Goal: Book appointment/travel/reservation

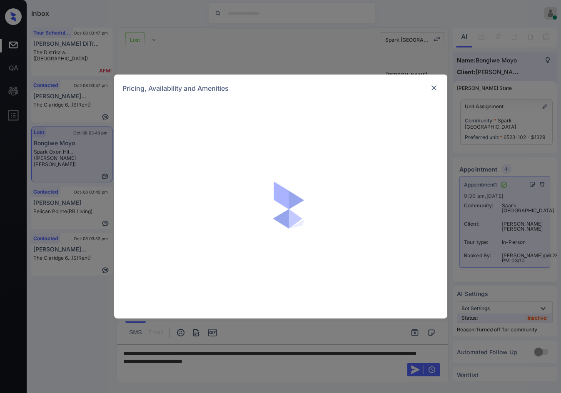
scroll to position [4068, 0]
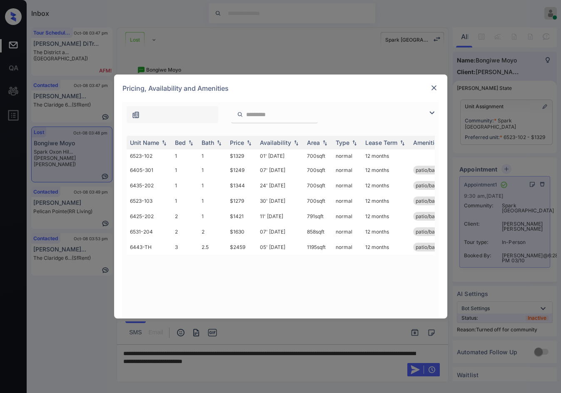
click at [440, 88] on div "Pricing, Availability and Amenities" at bounding box center [280, 88] width 333 height 27
click at [435, 90] on img at bounding box center [434, 88] width 8 height 8
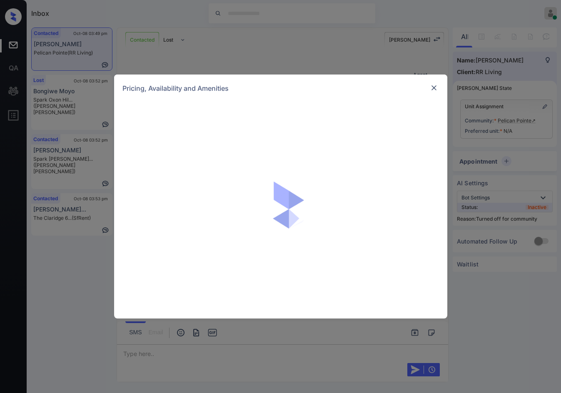
scroll to position [364, 0]
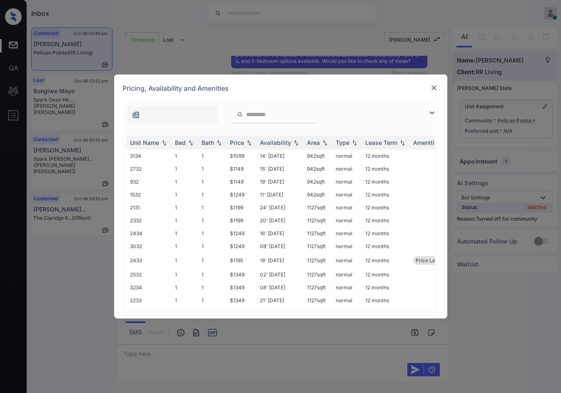
click at [431, 112] on img at bounding box center [432, 113] width 10 height 10
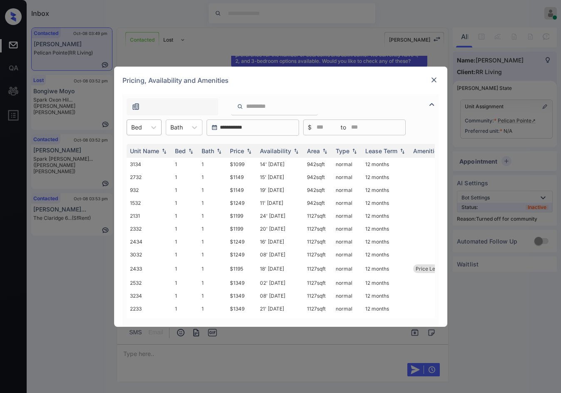
click at [145, 131] on div "Bed" at bounding box center [136, 127] width 19 height 12
click at [150, 160] on div "2" at bounding box center [144, 162] width 35 height 15
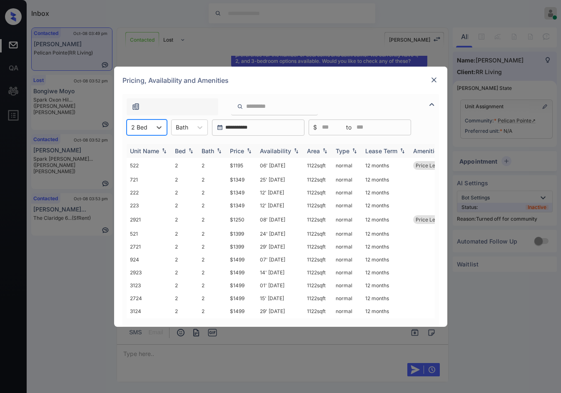
click at [249, 149] on img at bounding box center [249, 151] width 8 height 6
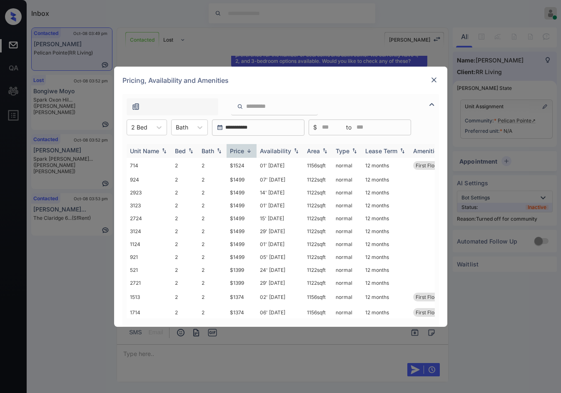
click at [249, 149] on img at bounding box center [249, 151] width 8 height 6
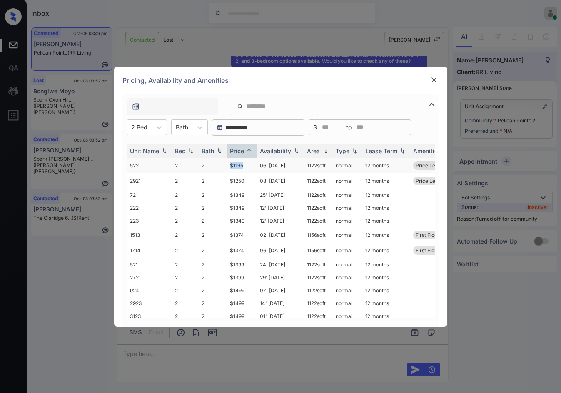
drag, startPoint x: 224, startPoint y: 164, endPoint x: 244, endPoint y: 164, distance: 20.0
click at [244, 164] on tr "522 2 2 $1195 06' Aug 25 1122 sqft normal 12 months Price Leader" at bounding box center [344, 165] width 435 height 15
copy tr "$1195"
click at [284, 190] on td "25' Sep 25" at bounding box center [280, 195] width 47 height 13
click at [280, 171] on td "06' Aug 25" at bounding box center [280, 165] width 47 height 15
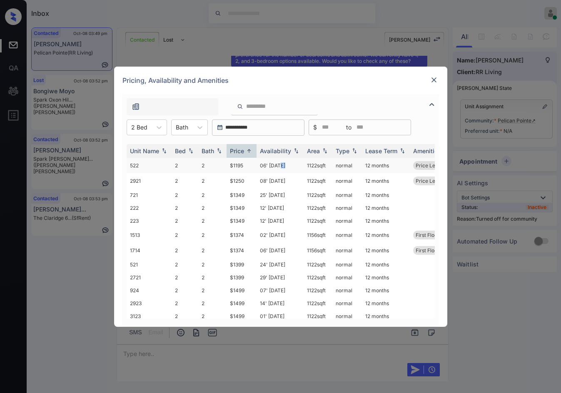
click at [280, 171] on td "06' Aug 25" at bounding box center [280, 165] width 47 height 15
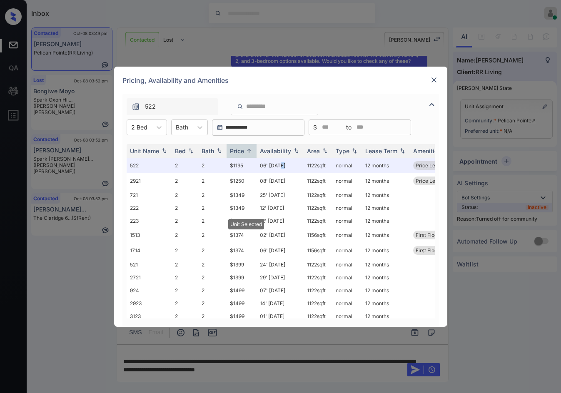
click at [436, 78] on img at bounding box center [434, 80] width 8 height 8
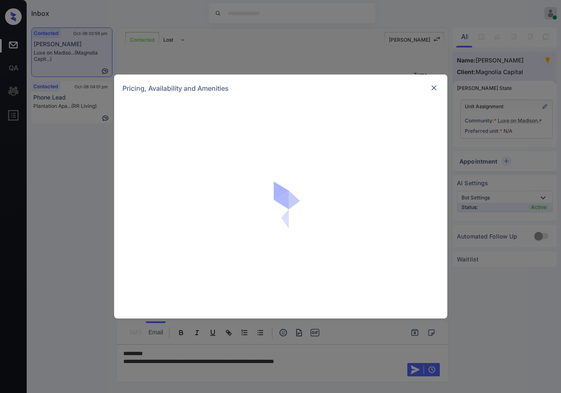
scroll to position [521, 0]
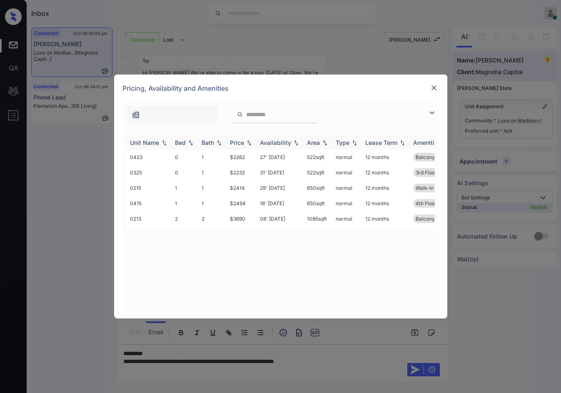
click at [247, 142] on img at bounding box center [249, 143] width 8 height 6
drag, startPoint x: 229, startPoint y: 158, endPoint x: 248, endPoint y: 155, distance: 19.9
click at [248, 155] on td "$2232" at bounding box center [242, 157] width 30 height 15
drag, startPoint x: 220, startPoint y: 222, endPoint x: 247, endPoint y: 221, distance: 26.3
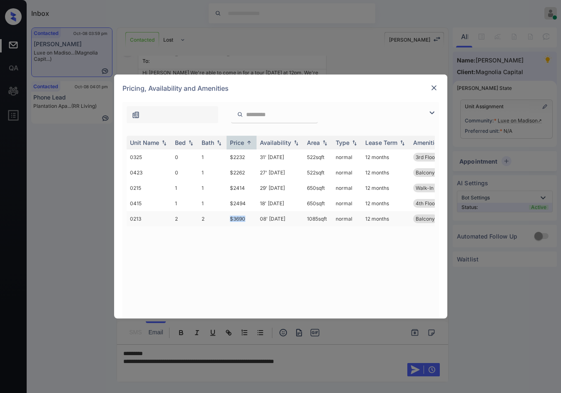
click at [247, 221] on tr "0213 2 2 $3690 08' Oct 25 1085 sqft normal 12 months Balcony" at bounding box center [344, 218] width 435 height 15
copy tr "$3690"
click at [435, 87] on img at bounding box center [434, 88] width 8 height 8
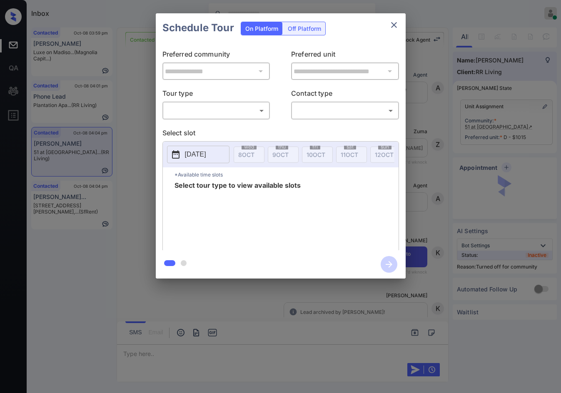
scroll to position [5085, 0]
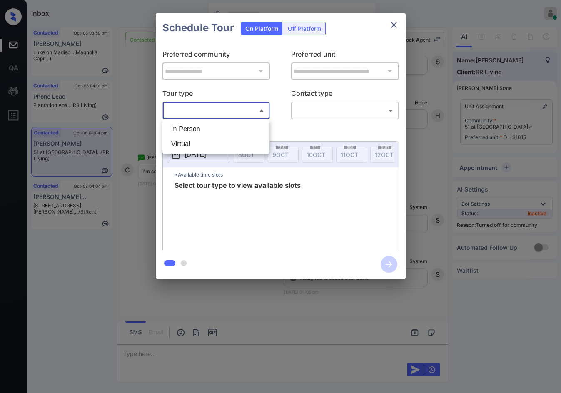
click at [243, 107] on body "Inbox Jezcil Usanastre Online Set yourself offline Set yourself on break Profil…" at bounding box center [280, 196] width 561 height 393
click at [226, 132] on li "In Person" at bounding box center [216, 129] width 103 height 15
type input "********"
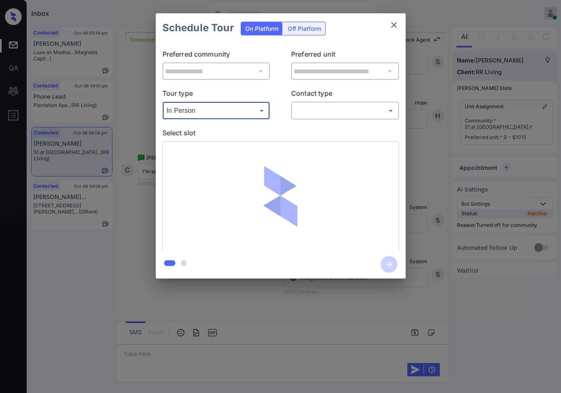
click at [345, 111] on body "Inbox Jezcil Usanastre Online Set yourself offline Set yourself on break Profil…" at bounding box center [280, 196] width 561 height 393
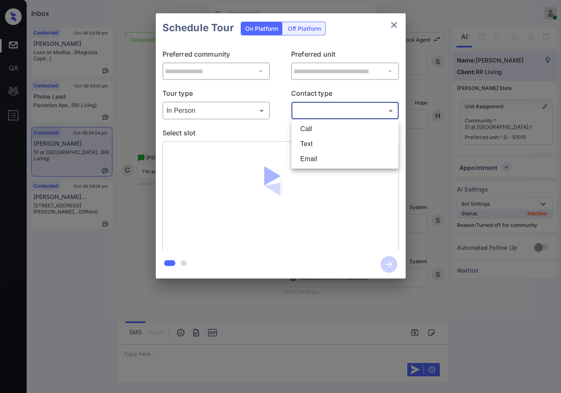
click at [321, 143] on li "Text" at bounding box center [345, 144] width 103 height 15
type input "****"
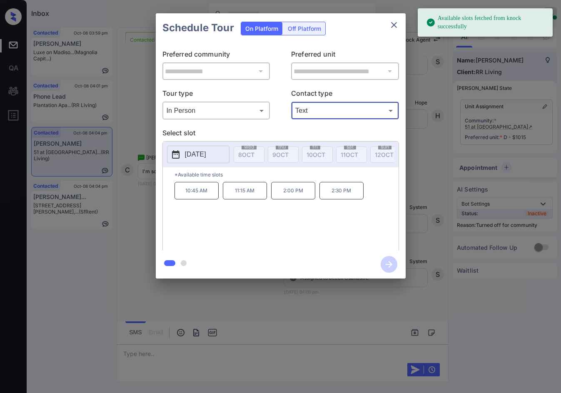
click at [206, 157] on p "2025-10-14" at bounding box center [195, 155] width 21 height 10
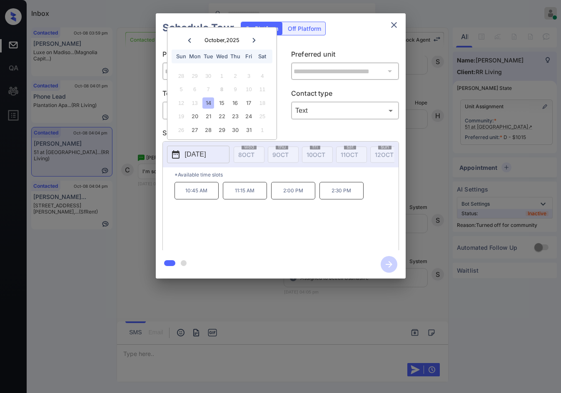
click at [117, 210] on div "**********" at bounding box center [280, 146] width 561 height 292
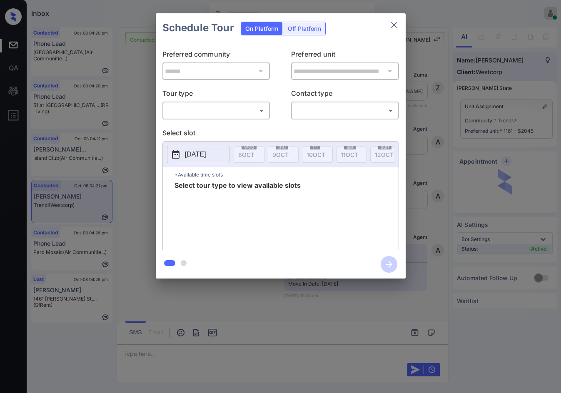
scroll to position [3067, 0]
click at [210, 117] on body "Inbox Jezcil Usanastre Online Set yourself offline Set yourself on break Profil…" at bounding box center [280, 196] width 561 height 393
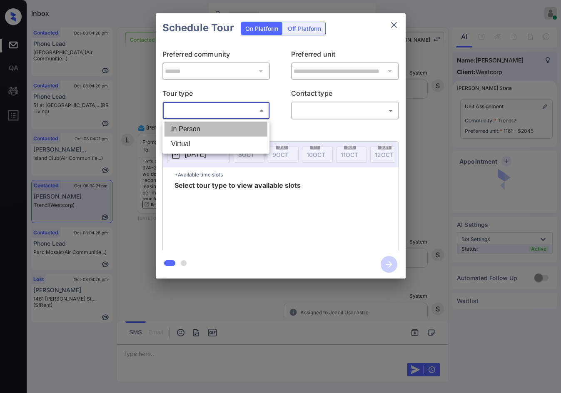
click at [211, 122] on li "In Person" at bounding box center [216, 129] width 103 height 15
type input "********"
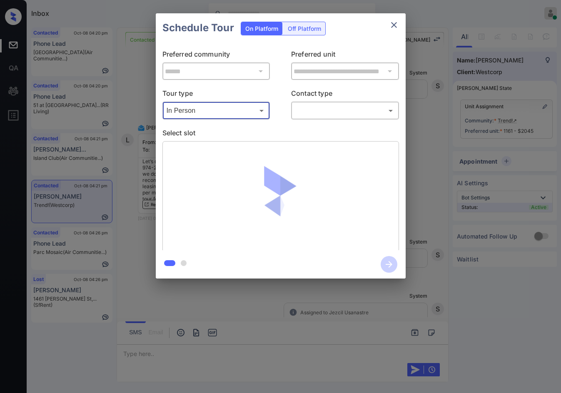
click at [316, 118] on div "​ ​" at bounding box center [345, 111] width 108 height 18
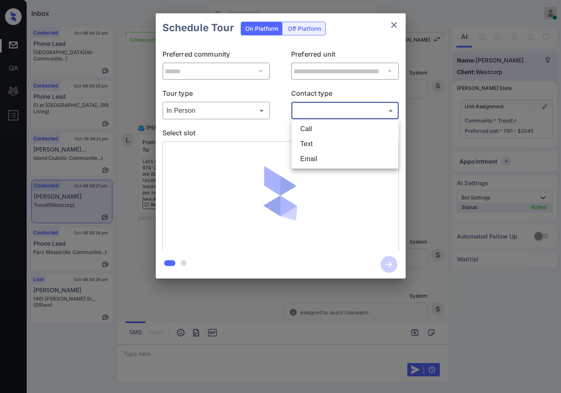
drag, startPoint x: 320, startPoint y: 105, endPoint x: 324, endPoint y: 129, distance: 24.2
click at [321, 107] on body "Inbox Jezcil Usanastre Online Set yourself offline Set yourself on break Profil…" at bounding box center [280, 196] width 561 height 393
click at [319, 151] on li "Text" at bounding box center [345, 144] width 103 height 15
click at [320, 112] on body "Inbox Jezcil Usanastre Online Set yourself offline Set yourself on break Profil…" at bounding box center [280, 196] width 561 height 393
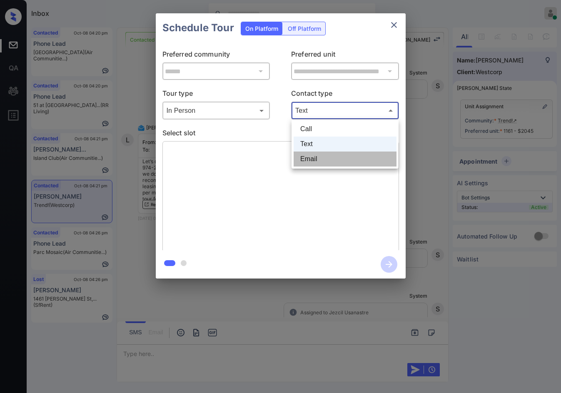
click at [321, 162] on li "Email" at bounding box center [345, 159] width 103 height 15
type input "*****"
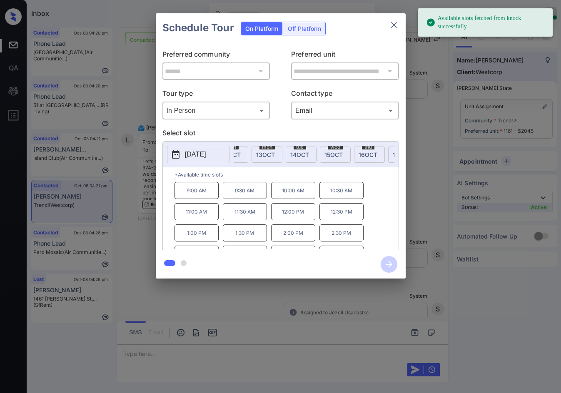
scroll to position [0, 183]
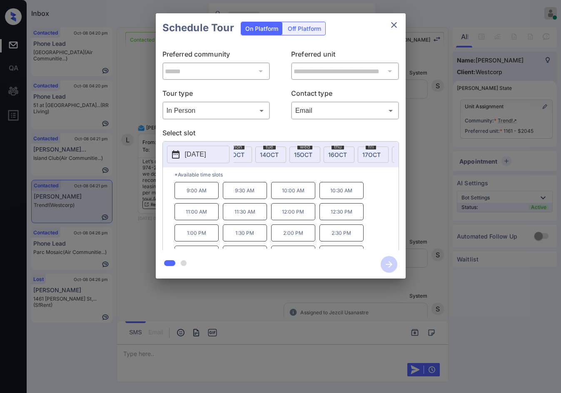
click at [363, 155] on span "17 OCT" at bounding box center [371, 154] width 18 height 7
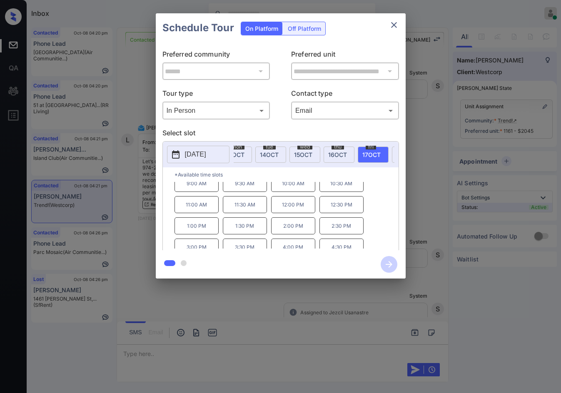
scroll to position [14, 0]
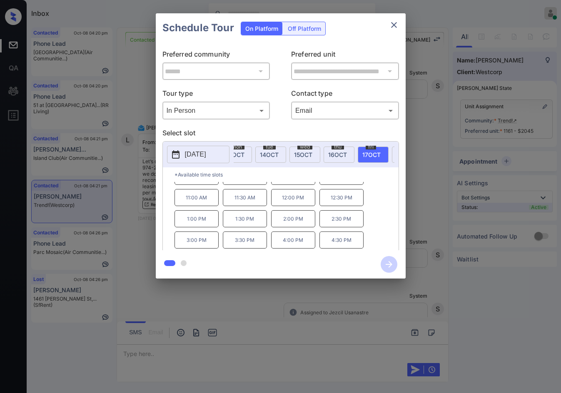
click at [155, 225] on div "**********" at bounding box center [280, 146] width 561 height 292
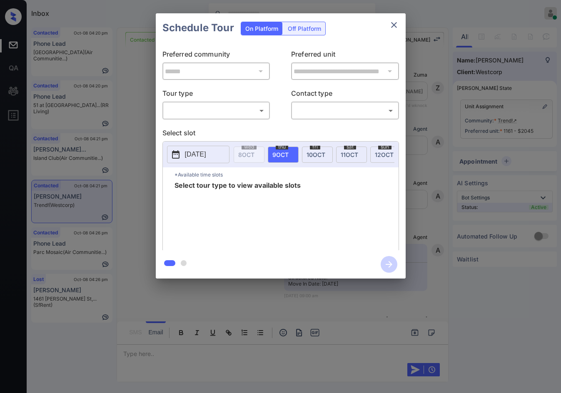
scroll to position [3370, 0]
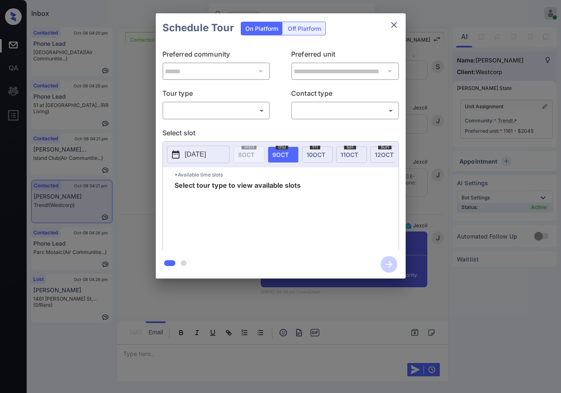
click at [245, 116] on body "Inbox Jezcil Usanastre Online Set yourself offline Set yourself on break Profil…" at bounding box center [280, 196] width 561 height 393
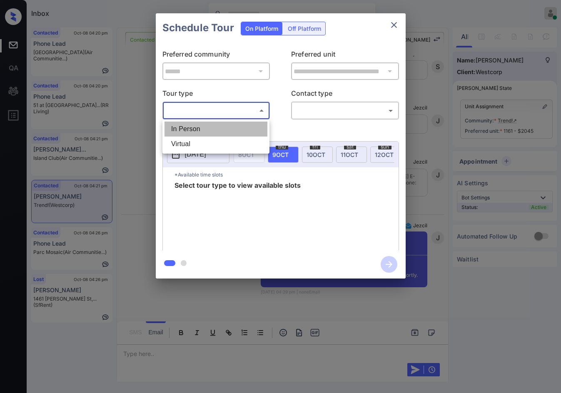
click at [242, 125] on li "In Person" at bounding box center [216, 129] width 103 height 15
type input "********"
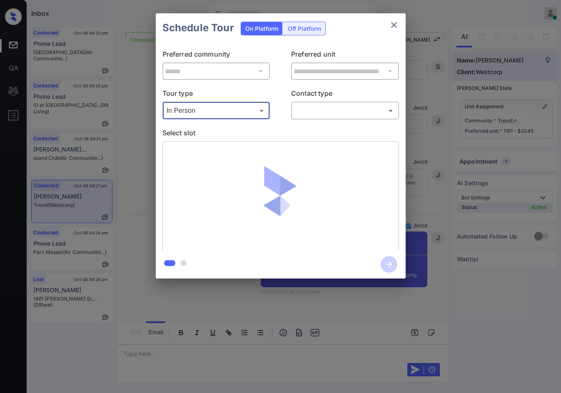
click at [297, 115] on body "Inbox Jezcil Usanastre Online Set yourself offline Set yourself on break Profil…" at bounding box center [280, 196] width 561 height 393
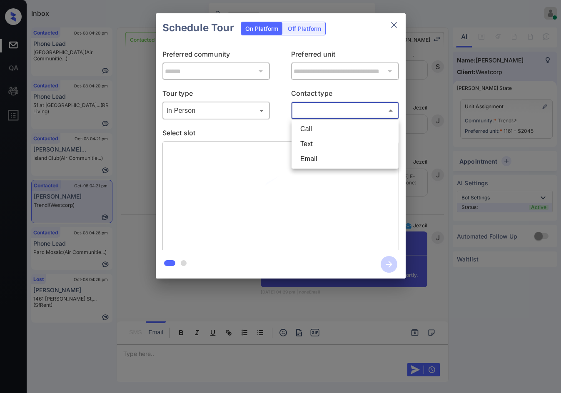
click at [317, 160] on li "Email" at bounding box center [345, 159] width 103 height 15
type input "*****"
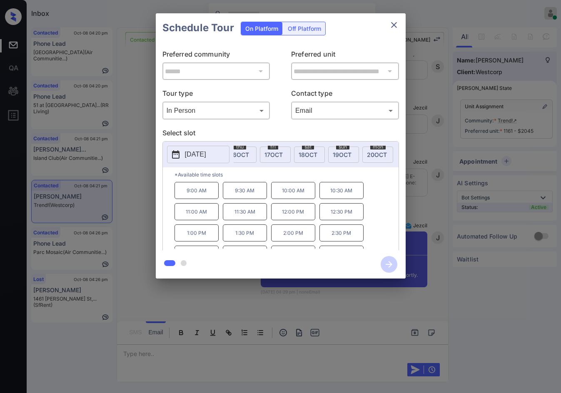
scroll to position [0, 281]
click at [279, 152] on span "[DATE]" at bounding box center [274, 154] width 18 height 7
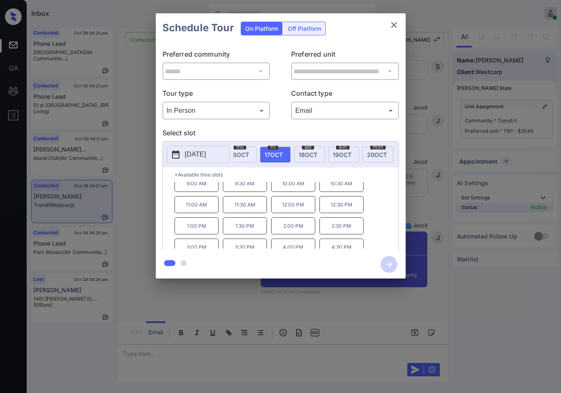
scroll to position [14, 0]
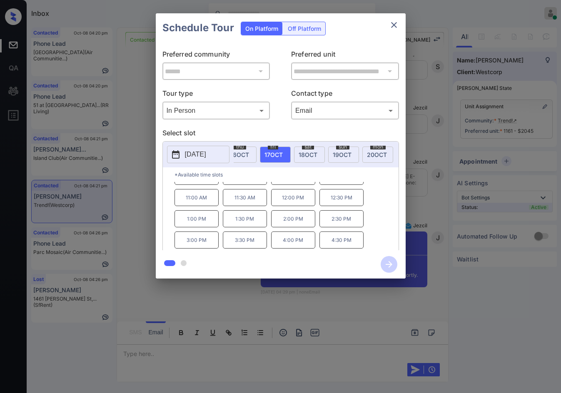
click at [213, 245] on p "3:00 PM" at bounding box center [197, 240] width 44 height 17
click at [394, 264] on icon "button" at bounding box center [389, 264] width 17 height 17
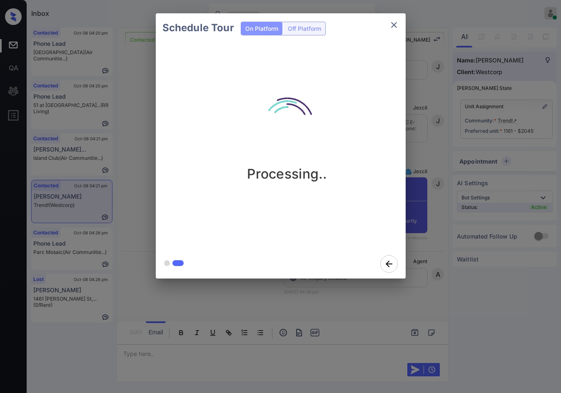
scroll to position [3424, 0]
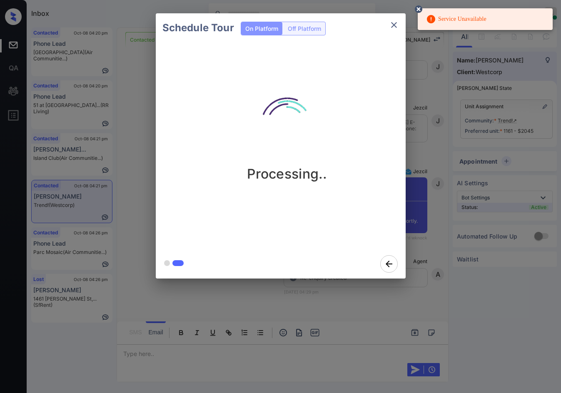
click at [130, 217] on div "Schedule Tour On Platform Off Platform Processing.." at bounding box center [280, 146] width 561 height 292
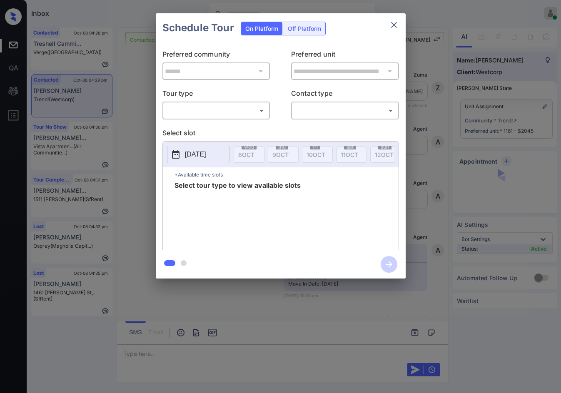
scroll to position [3049, 0]
click at [215, 118] on div "​ ​" at bounding box center [216, 111] width 108 height 18
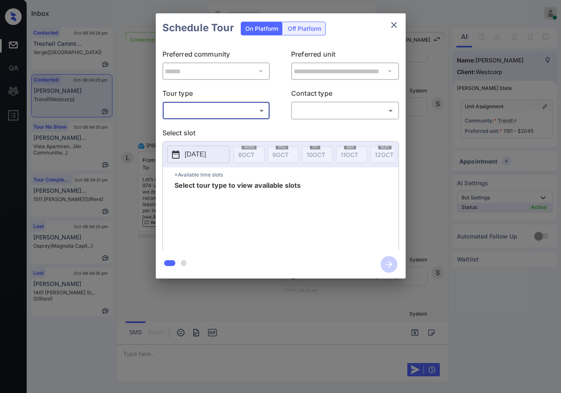
click at [223, 119] on div "​ ​" at bounding box center [216, 111] width 108 height 18
click at [230, 112] on body "Inbox Jezcil Usanastre Online Set yourself offline Set yourself on break Profil…" at bounding box center [280, 196] width 561 height 393
click at [219, 152] on ul "In Person Virtual" at bounding box center [215, 137] width 107 height 34
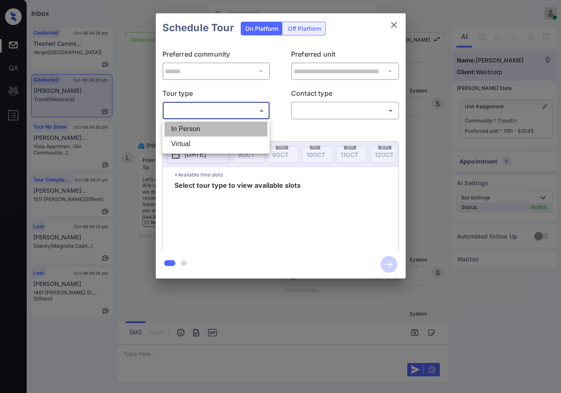
click at [222, 131] on li "In Person" at bounding box center [216, 129] width 103 height 15
type input "********"
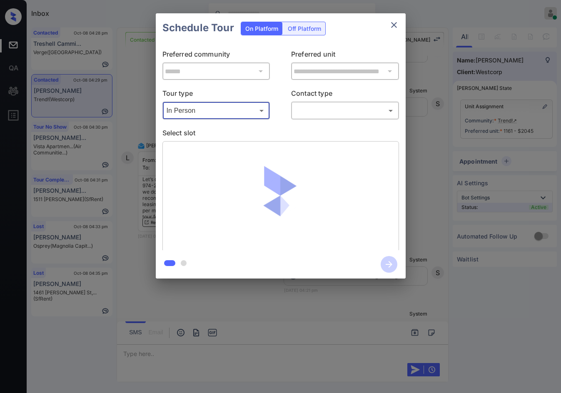
click at [295, 111] on body "Inbox Jezcil Usanastre Online Set yourself offline Set yourself on break Profil…" at bounding box center [280, 196] width 561 height 393
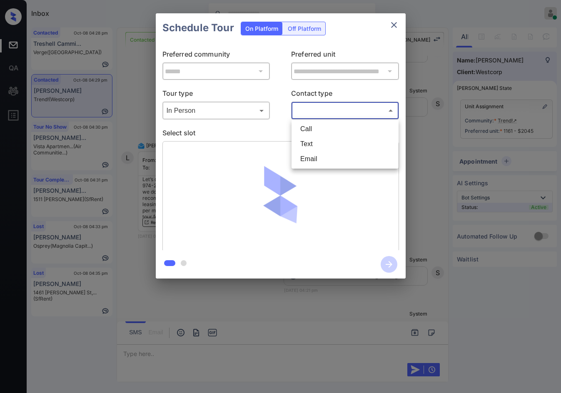
click at [319, 154] on li "Email" at bounding box center [345, 159] width 103 height 15
type input "*****"
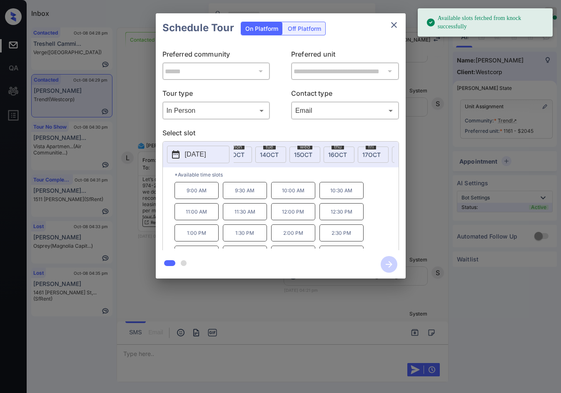
scroll to position [0, 196]
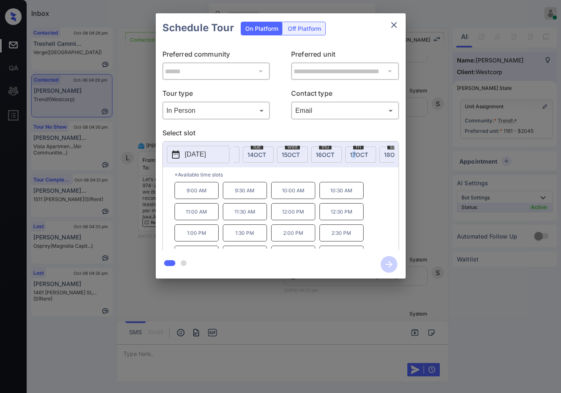
click at [354, 157] on div "fri 17 OCT" at bounding box center [360, 155] width 31 height 16
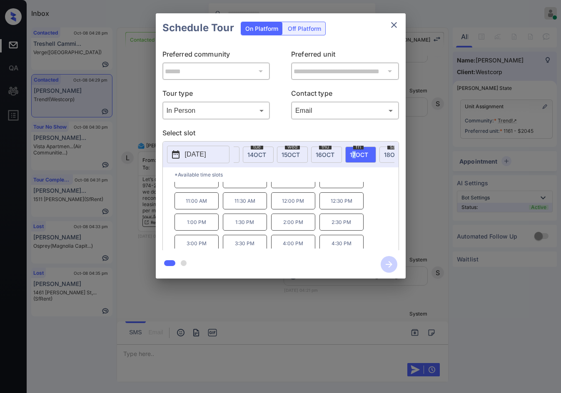
scroll to position [14, 0]
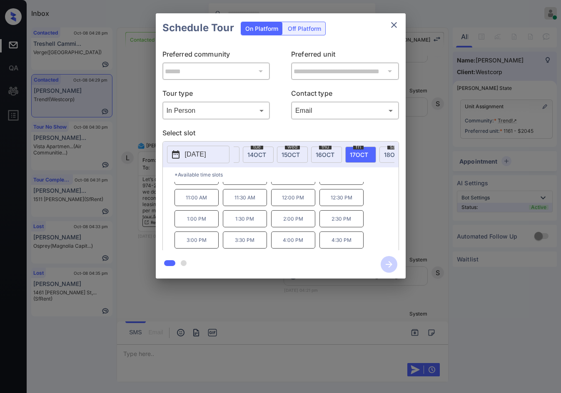
click at [218, 244] on p "3:00 PM" at bounding box center [197, 240] width 44 height 17
click at [387, 260] on icon "button" at bounding box center [389, 264] width 17 height 17
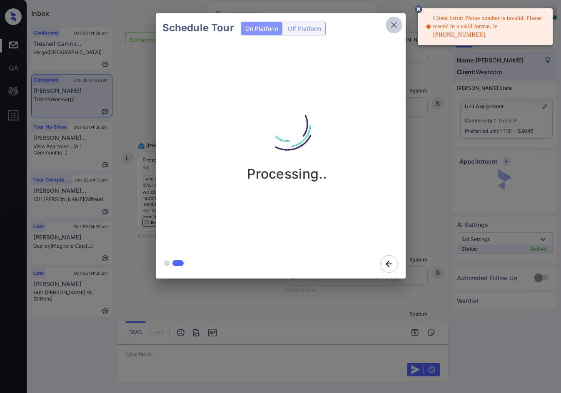
click at [400, 28] on button "close" at bounding box center [394, 25] width 17 height 17
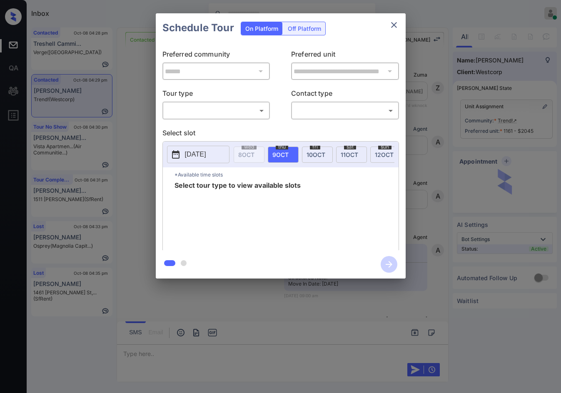
scroll to position [3478, 0]
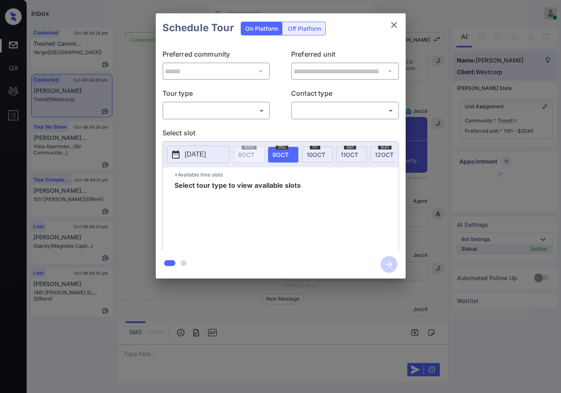
click at [218, 114] on body "Inbox Jezcil Usanastre Online Set yourself offline Set yourself on break Profil…" at bounding box center [280, 196] width 561 height 393
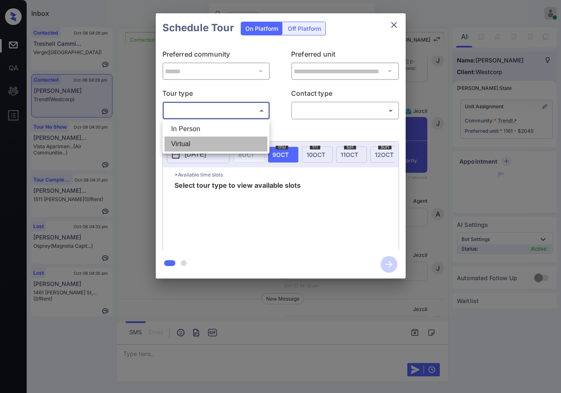
click at [215, 147] on li "Virtual" at bounding box center [216, 144] width 103 height 15
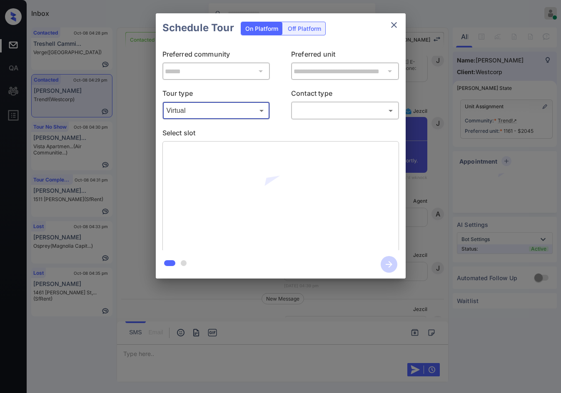
click at [247, 118] on div "Virtual ******* ​" at bounding box center [216, 111] width 108 height 18
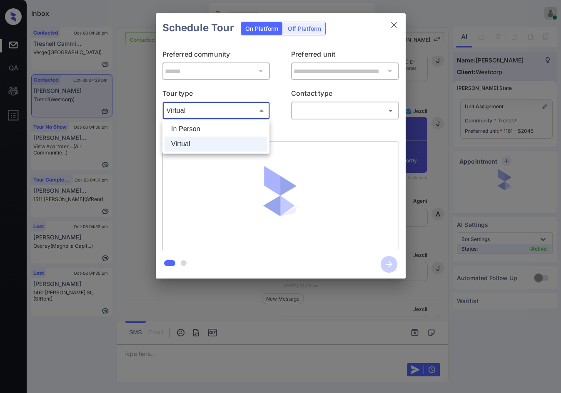
click at [237, 117] on body "Inbox Jezcil Usanastre Online Set yourself offline Set yourself on break Profil…" at bounding box center [280, 196] width 561 height 393
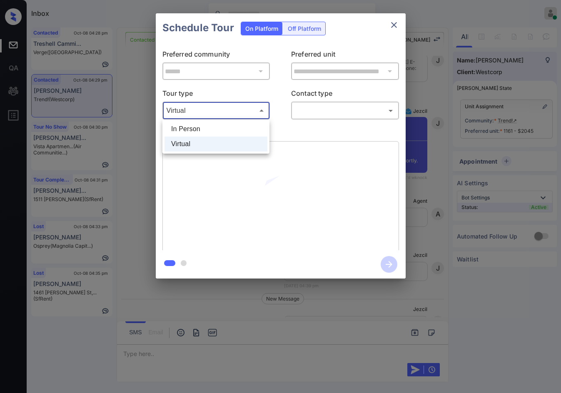
click at [237, 125] on li "In Person" at bounding box center [216, 129] width 103 height 15
type input "********"
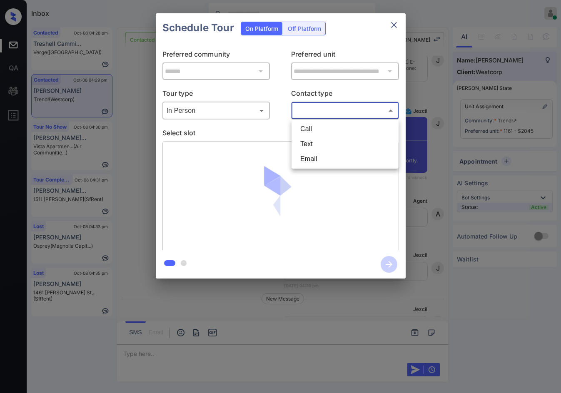
click at [319, 115] on body "Inbox Jezcil Usanastre Online Set yourself offline Set yourself on break Profil…" at bounding box center [280, 196] width 561 height 393
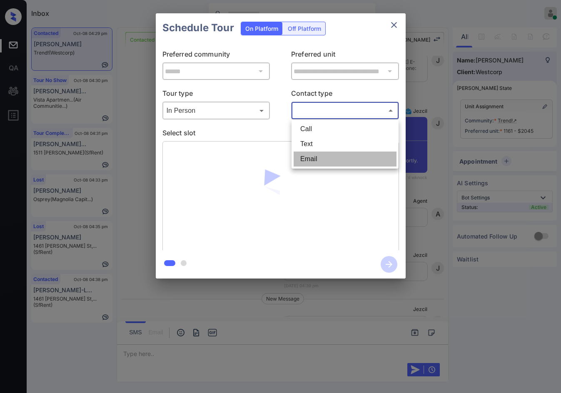
click at [322, 155] on li "Email" at bounding box center [345, 159] width 103 height 15
type input "*****"
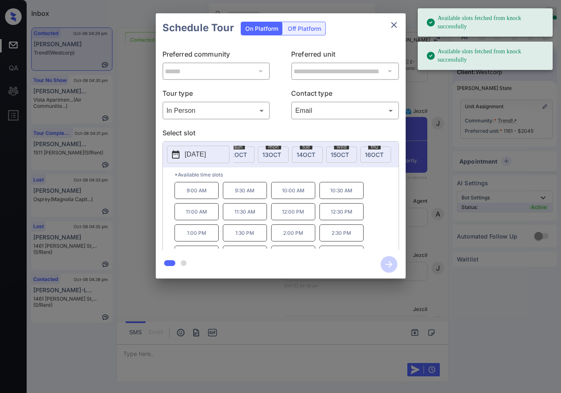
scroll to position [0, 226]
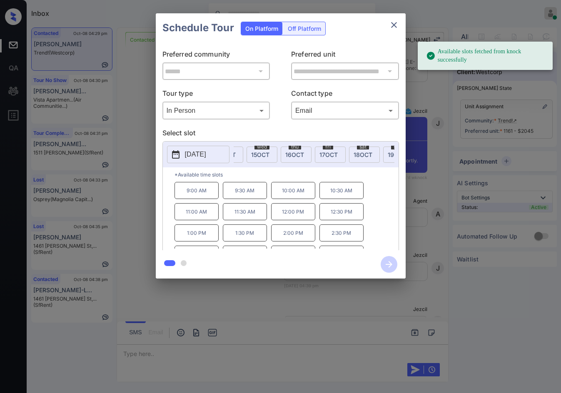
click at [327, 151] on span "17 OCT" at bounding box center [329, 154] width 18 height 7
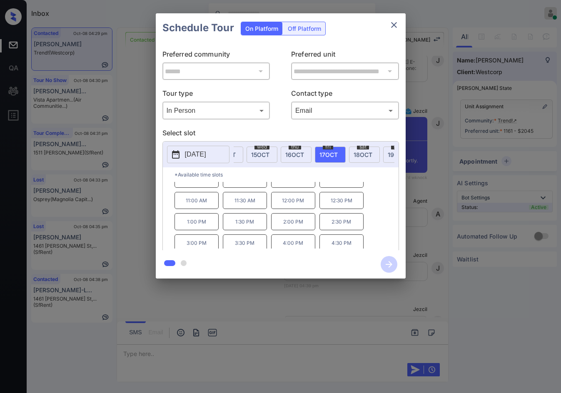
scroll to position [14, 0]
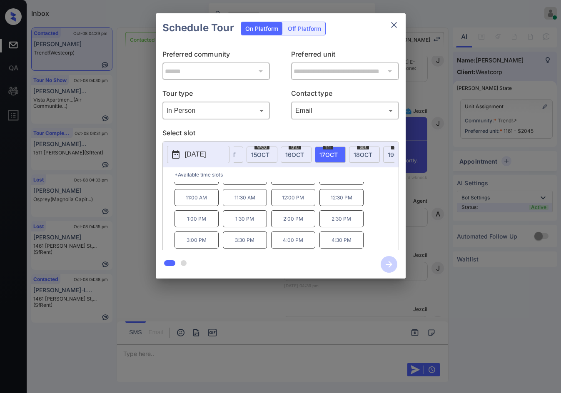
click at [206, 250] on div at bounding box center [281, 264] width 250 height 28
click at [213, 242] on p "3:00 PM" at bounding box center [197, 240] width 44 height 17
click at [390, 262] on icon "button" at bounding box center [389, 264] width 7 height 7
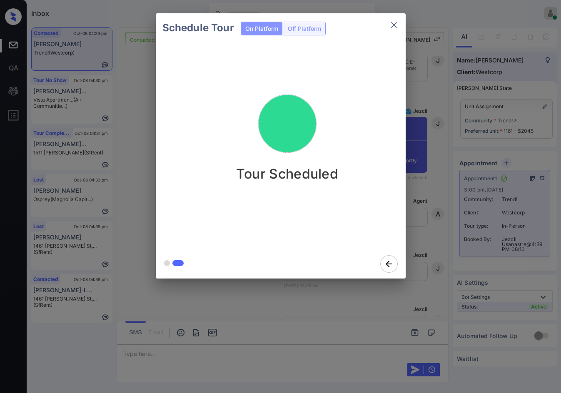
click at [142, 100] on div "Schedule Tour On Platform Off Platform Tour Scheduled" at bounding box center [280, 146] width 561 height 292
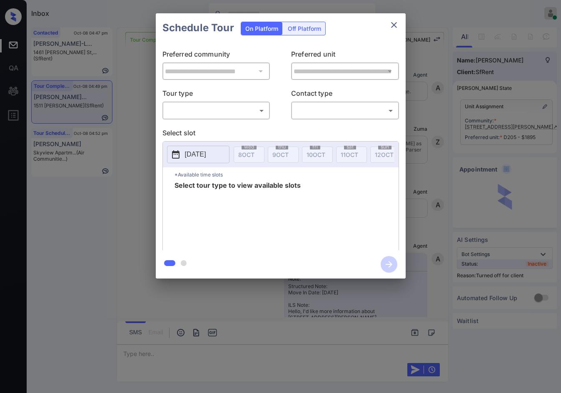
scroll to position [4908, 0]
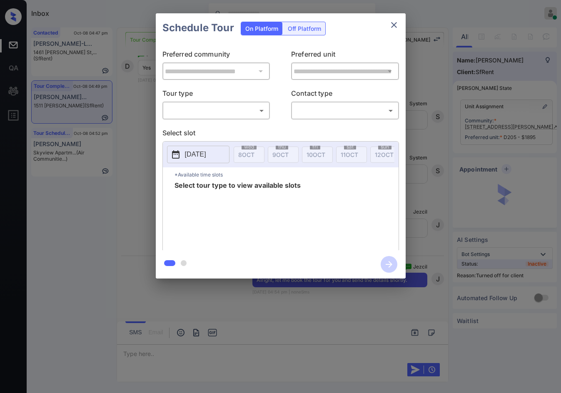
click at [296, 31] on div "Off Platform" at bounding box center [305, 28] width 42 height 13
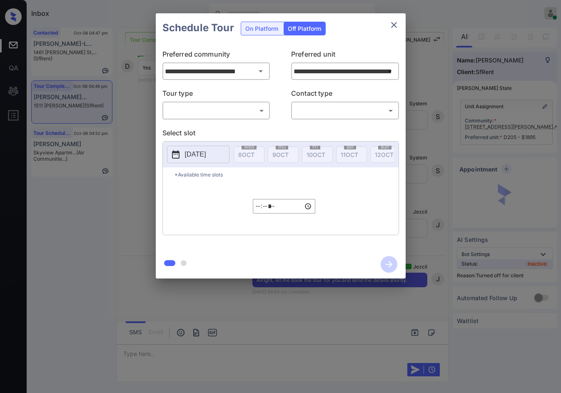
click at [264, 105] on body "Inbox Jezcil Usanastre Online Set yourself offline Set yourself on break Profil…" at bounding box center [280, 196] width 561 height 393
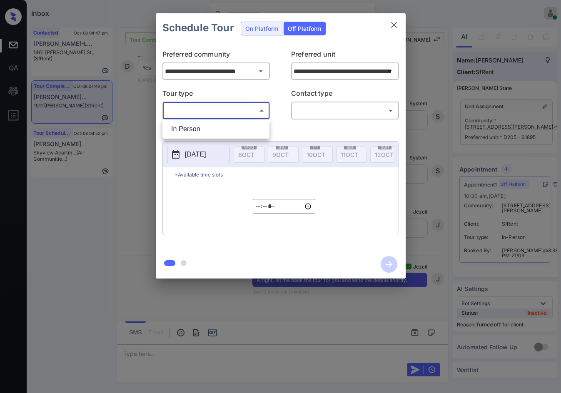
drag, startPoint x: 225, startPoint y: 121, endPoint x: 230, endPoint y: 127, distance: 8.0
click at [225, 121] on ul "In Person" at bounding box center [215, 129] width 107 height 19
click at [230, 127] on li "In Person" at bounding box center [216, 129] width 103 height 15
type input "********"
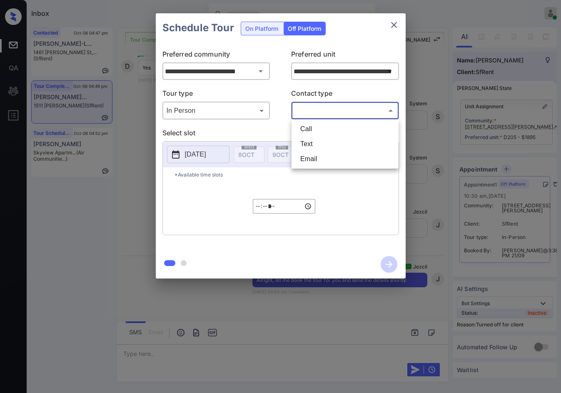
drag, startPoint x: 332, startPoint y: 111, endPoint x: 334, endPoint y: 125, distance: 13.6
click at [332, 111] on body "Inbox Jezcil Usanastre Online Set yourself offline Set yourself on break Profil…" at bounding box center [280, 196] width 561 height 393
click at [324, 145] on li "Text" at bounding box center [345, 144] width 103 height 15
type input "****"
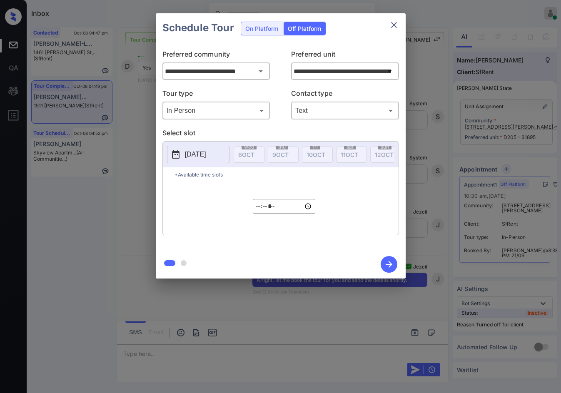
drag, startPoint x: 200, startPoint y: 157, endPoint x: 225, endPoint y: 165, distance: 26.5
click at [200, 157] on p "[DATE]" at bounding box center [195, 155] width 21 height 10
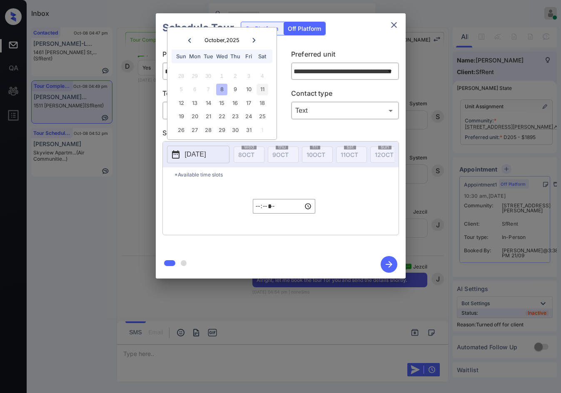
click at [262, 87] on div "11" at bounding box center [262, 89] width 11 height 11
click at [250, 208] on div "*Available time slots ***** ​" at bounding box center [281, 200] width 236 height 67
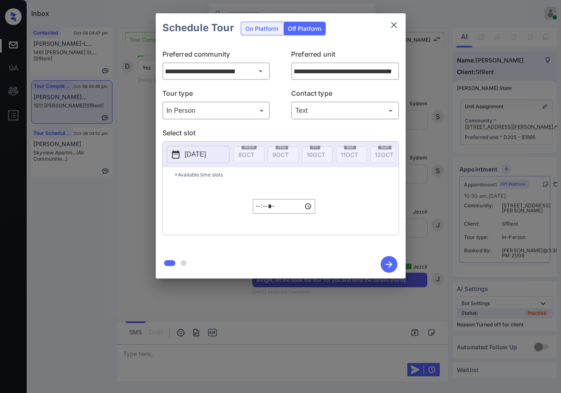
click at [257, 212] on input "*****" at bounding box center [284, 206] width 62 height 15
type input "*****"
click at [385, 265] on icon "button" at bounding box center [389, 264] width 17 height 17
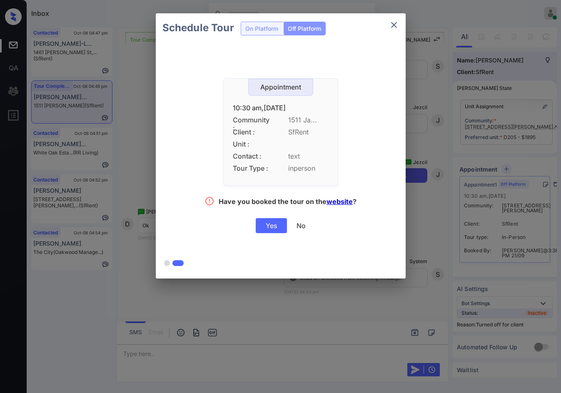
scroll to position [5013, 0]
click at [272, 222] on div "Yes" at bounding box center [271, 225] width 31 height 15
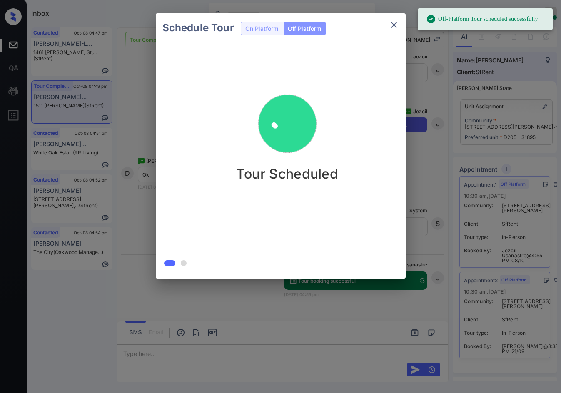
scroll to position [5066, 0]
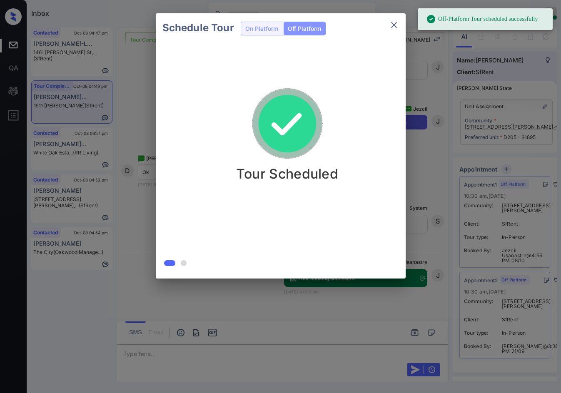
click at [320, 361] on div at bounding box center [280, 196] width 561 height 393
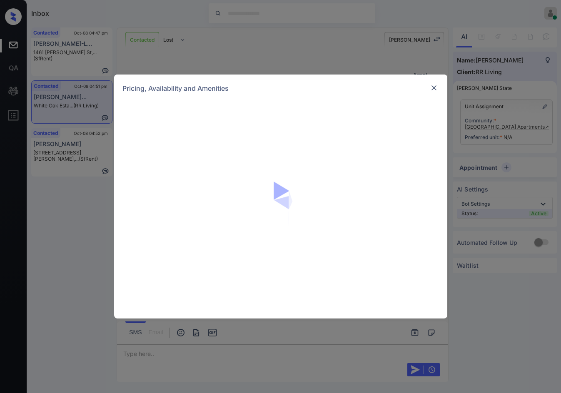
scroll to position [412, 0]
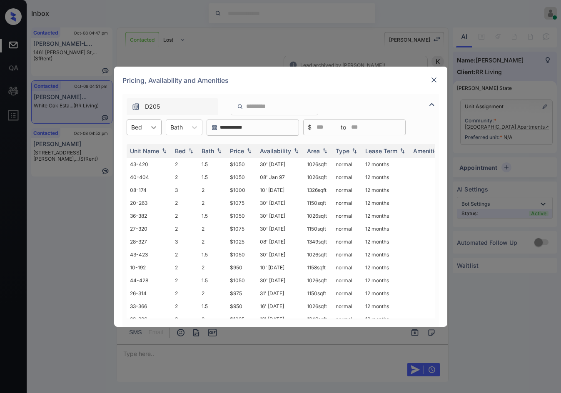
click at [151, 130] on icon at bounding box center [154, 127] width 8 height 8
click at [161, 149] on div "1" at bounding box center [144, 147] width 35 height 15
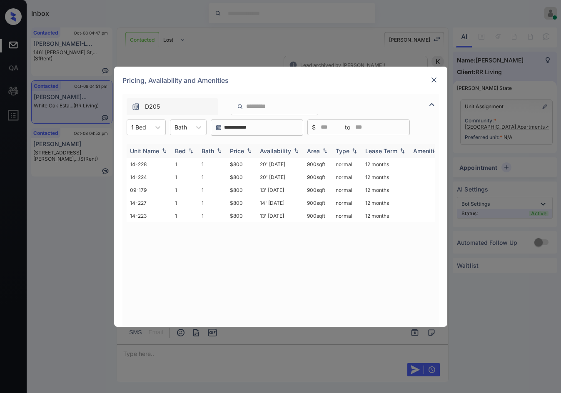
click at [247, 147] on th "Price" at bounding box center [242, 151] width 30 height 14
drag, startPoint x: 237, startPoint y: 168, endPoint x: 251, endPoint y: 168, distance: 13.7
click at [246, 168] on td "$800" at bounding box center [242, 164] width 30 height 13
click at [251, 168] on td "$800" at bounding box center [242, 164] width 30 height 13
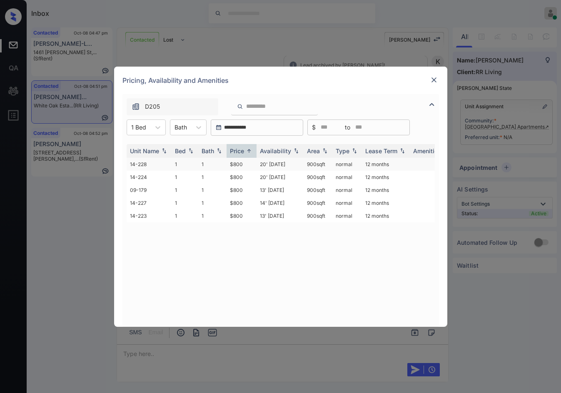
click at [251, 168] on td "$800" at bounding box center [242, 164] width 30 height 13
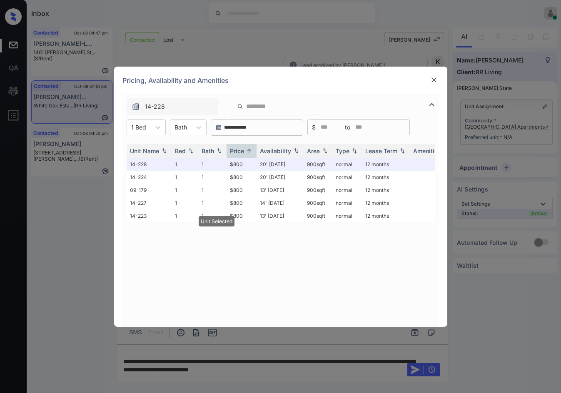
click at [437, 79] on img at bounding box center [434, 80] width 8 height 8
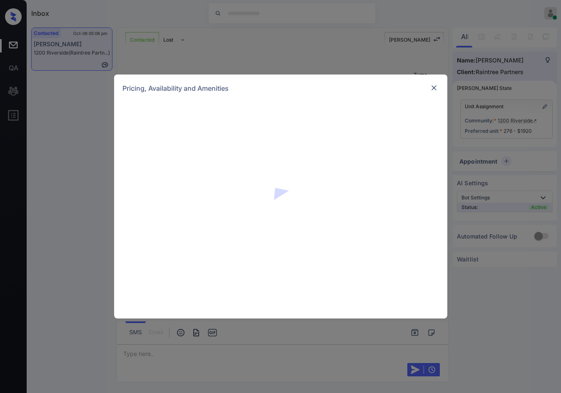
scroll to position [1241, 0]
click at [434, 90] on img at bounding box center [434, 88] width 8 height 8
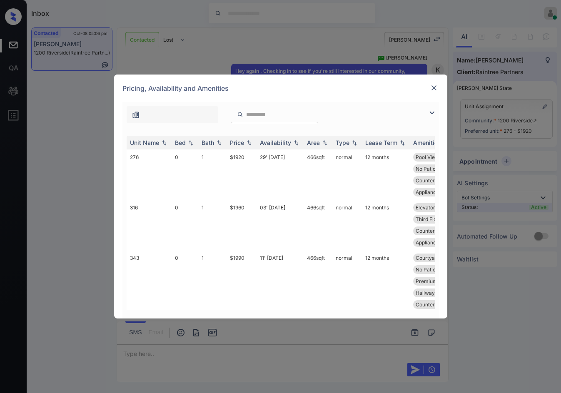
click at [432, 110] on img at bounding box center [432, 113] width 10 height 10
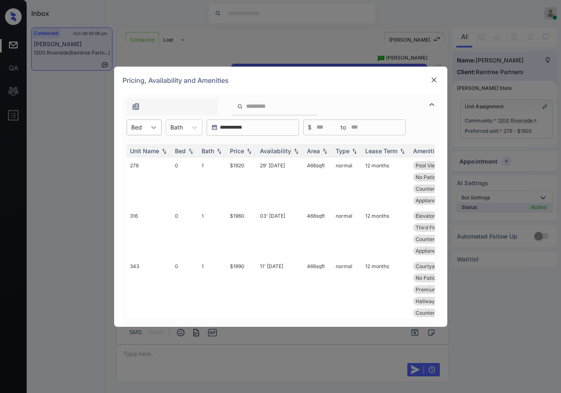
click at [155, 129] on icon at bounding box center [154, 127] width 8 height 8
click at [157, 144] on div "0" at bounding box center [144, 147] width 35 height 15
click at [247, 147] on div "Price" at bounding box center [241, 150] width 23 height 7
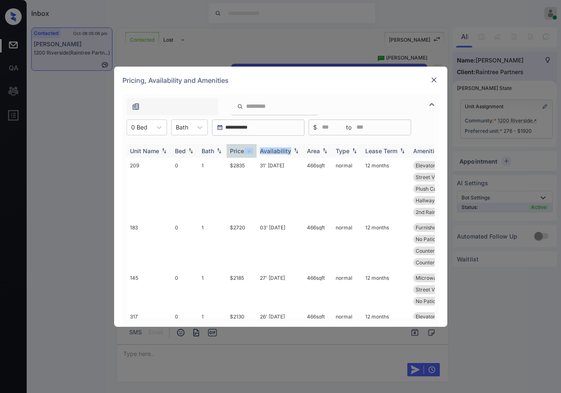
click at [247, 147] on div "Price" at bounding box center [241, 150] width 23 height 7
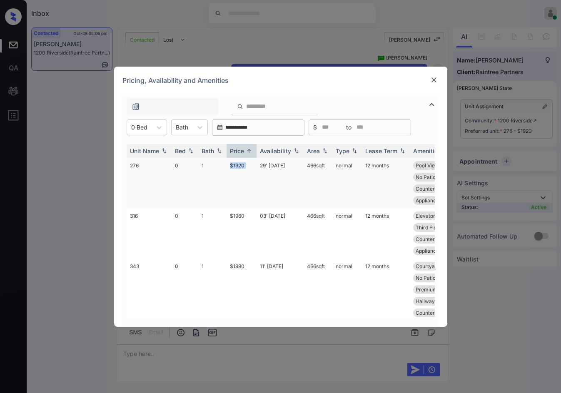
drag, startPoint x: 219, startPoint y: 169, endPoint x: 257, endPoint y: 167, distance: 38.4
click at [257, 167] on tr "276 0 1 $1920 29' Sep 25 466 sqft normal 12 months Pool View Second Floor No Pa…" at bounding box center [344, 183] width 435 height 50
copy tr "$1920"
click at [264, 163] on td "29' Sep 25" at bounding box center [280, 183] width 47 height 50
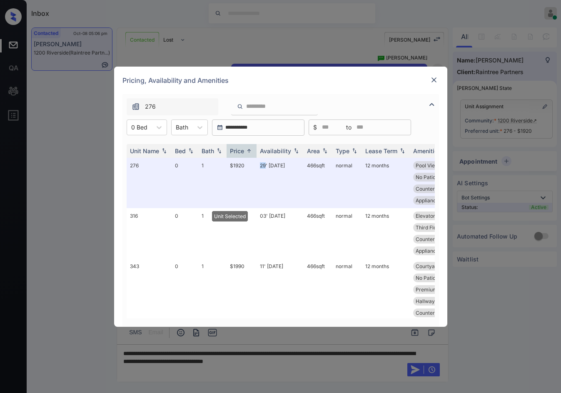
click at [433, 79] on img at bounding box center [434, 80] width 8 height 8
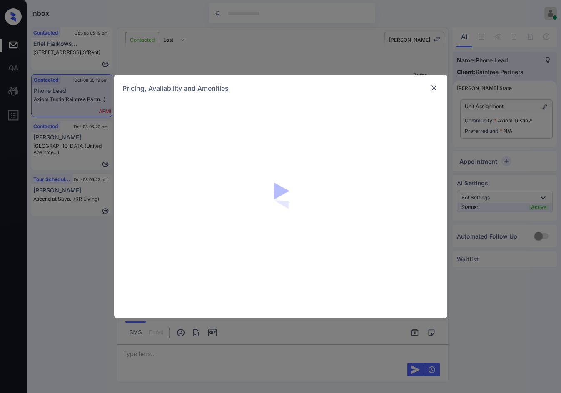
scroll to position [287, 0]
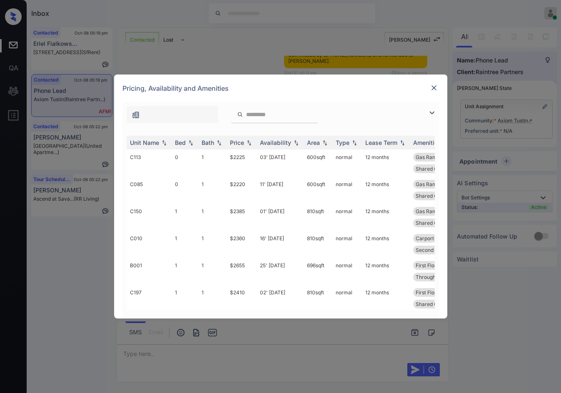
click at [431, 112] on img at bounding box center [432, 113] width 10 height 10
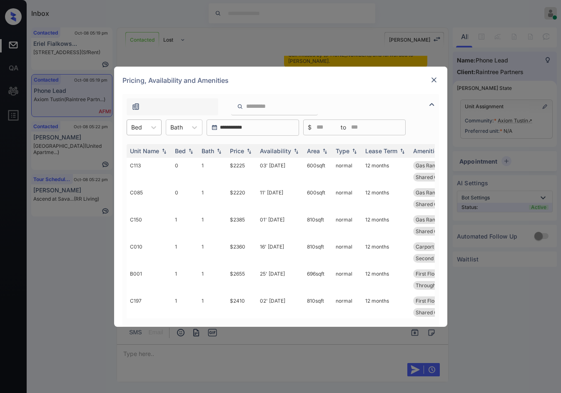
click at [139, 126] on div at bounding box center [136, 127] width 11 height 9
click at [154, 160] on div "1" at bounding box center [144, 162] width 35 height 15
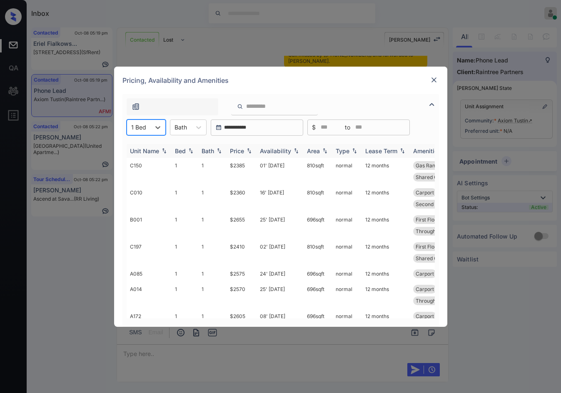
click at [253, 151] on img at bounding box center [249, 151] width 8 height 6
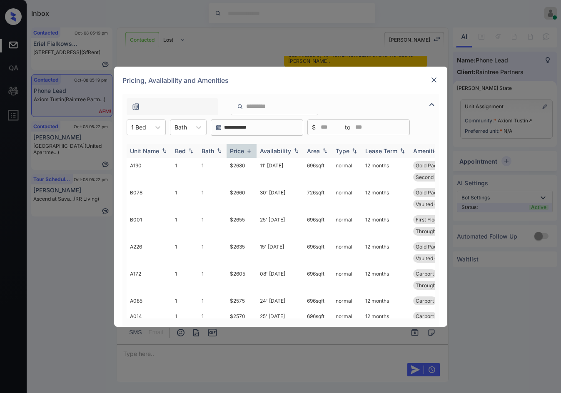
click at [253, 151] on img at bounding box center [249, 151] width 8 height 6
drag, startPoint x: 219, startPoint y: 162, endPoint x: 251, endPoint y: 163, distance: 32.5
click at [251, 162] on tr "C010 1 1 $2360 16' [DATE] 810 sqft normal 12 months Carport Gas Range Patio or …" at bounding box center [344, 171] width 435 height 27
copy tr "$2360"
click at [251, 163] on td "$2360" at bounding box center [242, 171] width 30 height 27
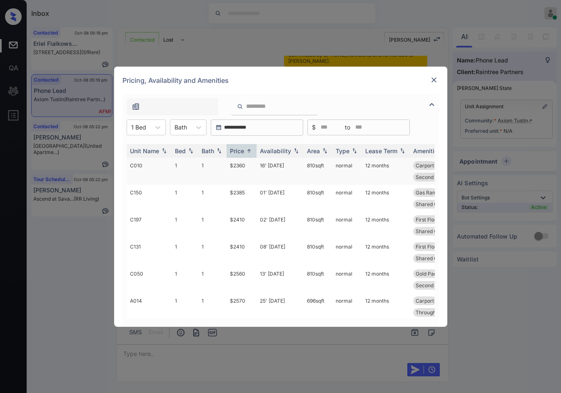
click at [251, 163] on td "$2360" at bounding box center [242, 171] width 30 height 27
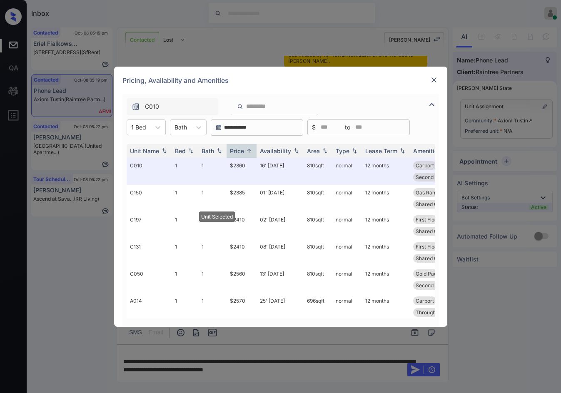
click at [427, 80] on div "Pricing, Availability and Amenities" at bounding box center [280, 80] width 333 height 27
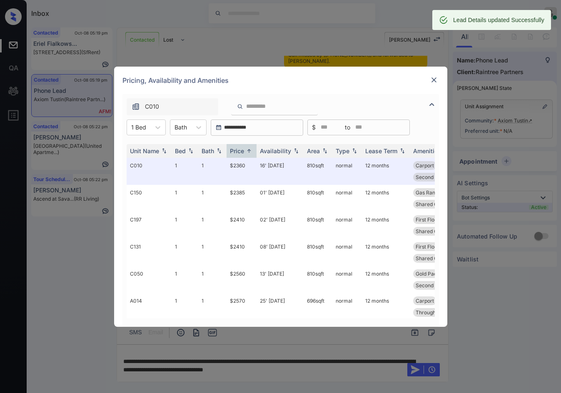
click at [430, 81] on img at bounding box center [434, 80] width 8 height 8
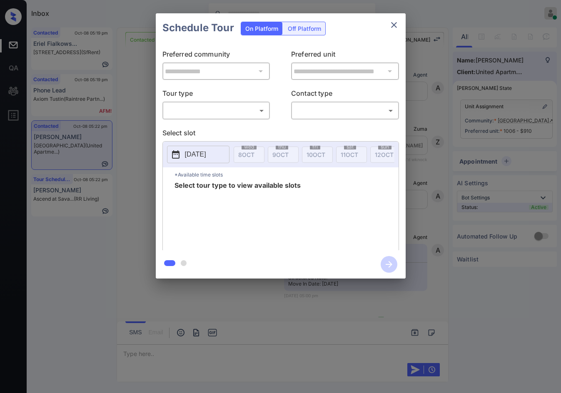
scroll to position [1743, 0]
click at [216, 120] on div "**********" at bounding box center [281, 146] width 250 height 208
click at [217, 114] on body "Inbox Jezcil Usanastre Online Set yourself offline Set yourself on break Profil…" at bounding box center [280, 196] width 561 height 393
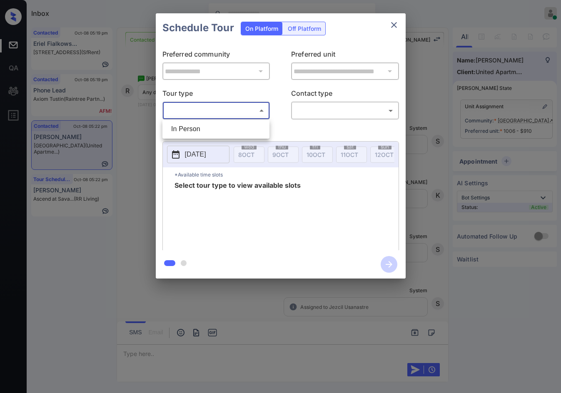
click at [216, 122] on li "In Person" at bounding box center [216, 129] width 103 height 15
type input "********"
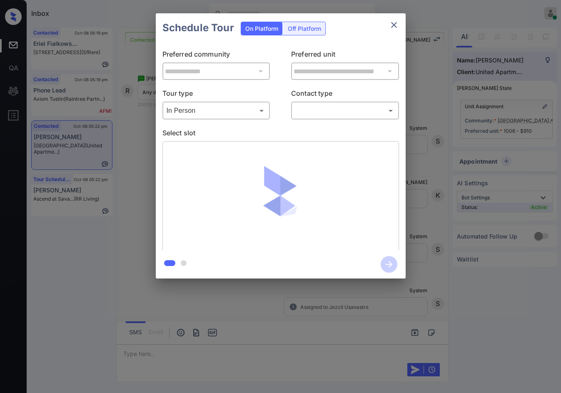
click at [287, 111] on div "Tour type In Person ******** ​ Contact type ​ ​" at bounding box center [280, 103] width 237 height 31
click at [326, 109] on body "Inbox Jezcil Usanastre Online Set yourself offline Set yourself on break Profil…" at bounding box center [280, 196] width 561 height 393
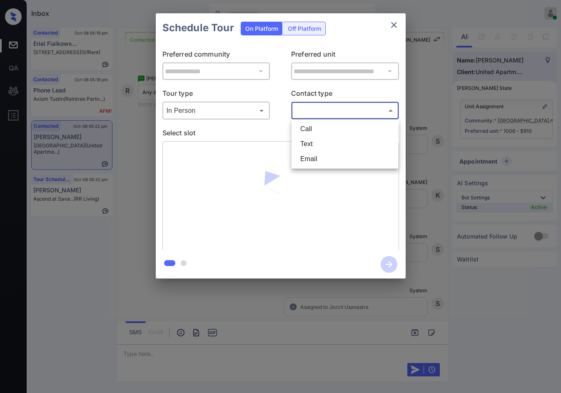
click at [333, 142] on li "Text" at bounding box center [345, 144] width 103 height 15
type input "****"
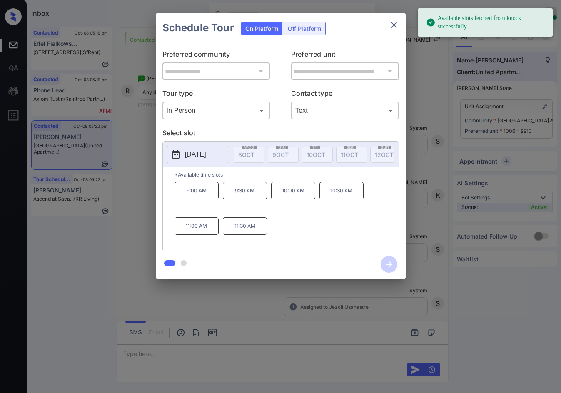
click at [225, 155] on button "[DATE]" at bounding box center [198, 154] width 62 height 17
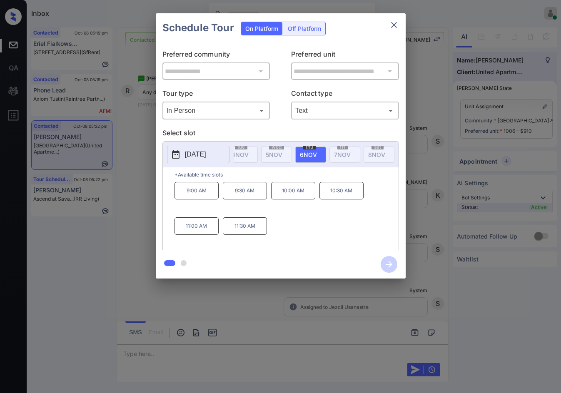
scroll to position [0, 856]
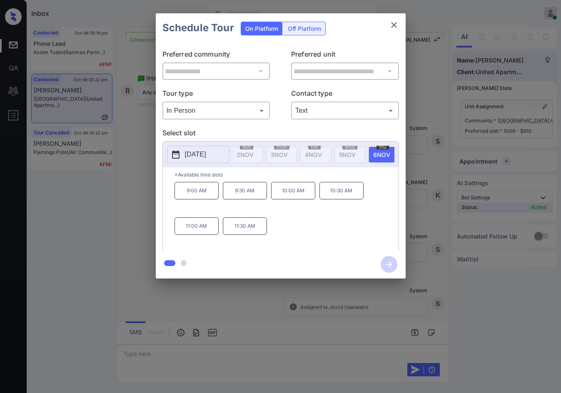
click at [118, 206] on div "**********" at bounding box center [280, 146] width 561 height 292
